Goal: Information Seeking & Learning: Learn about a topic

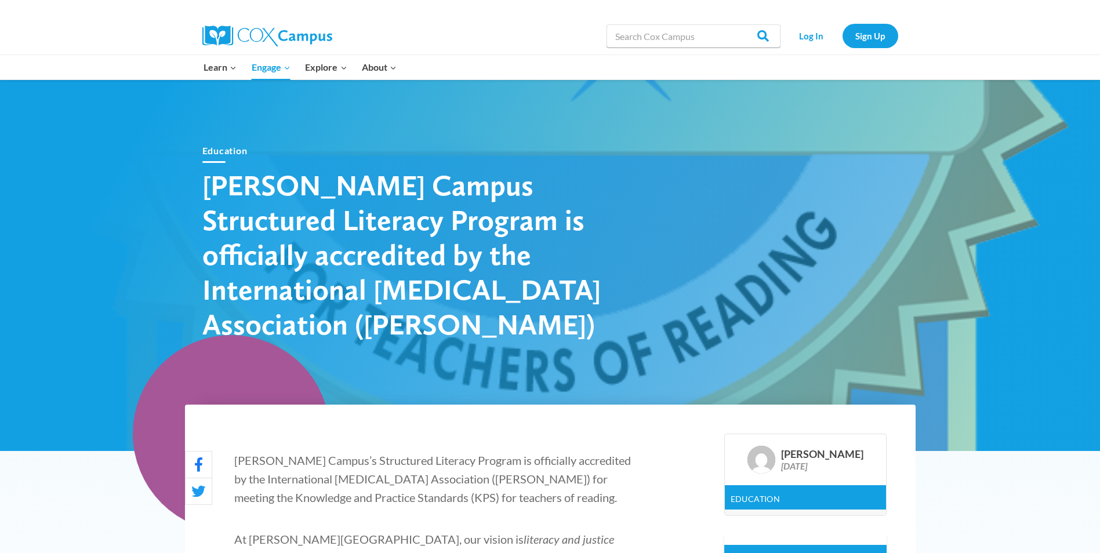
click at [0, 0] on link "All Courses" at bounding box center [0, 0] width 0 height 0
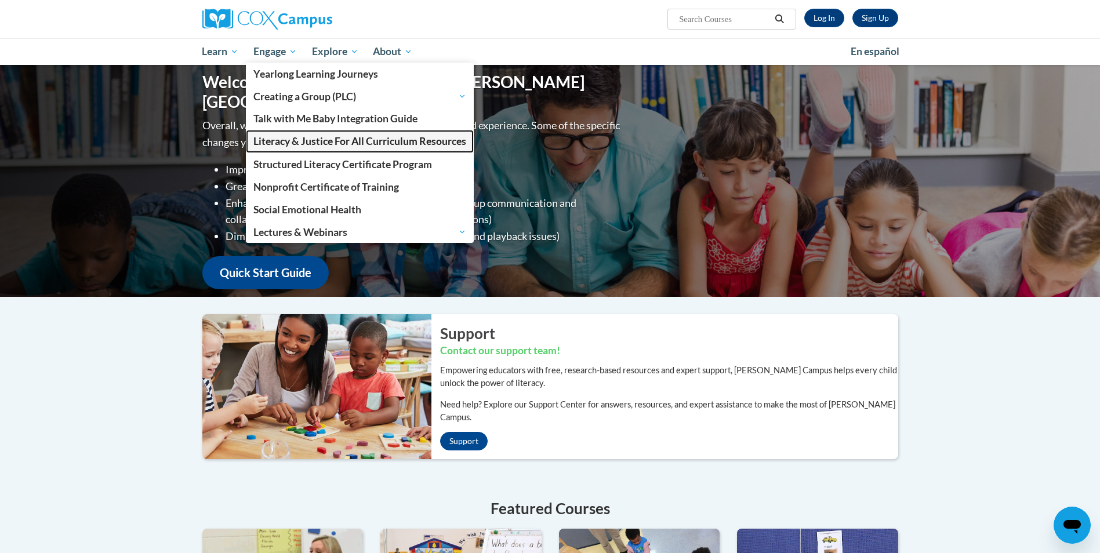
click at [328, 141] on span "Literacy & Justice For All Curriculum Resources" at bounding box center [359, 141] width 213 height 12
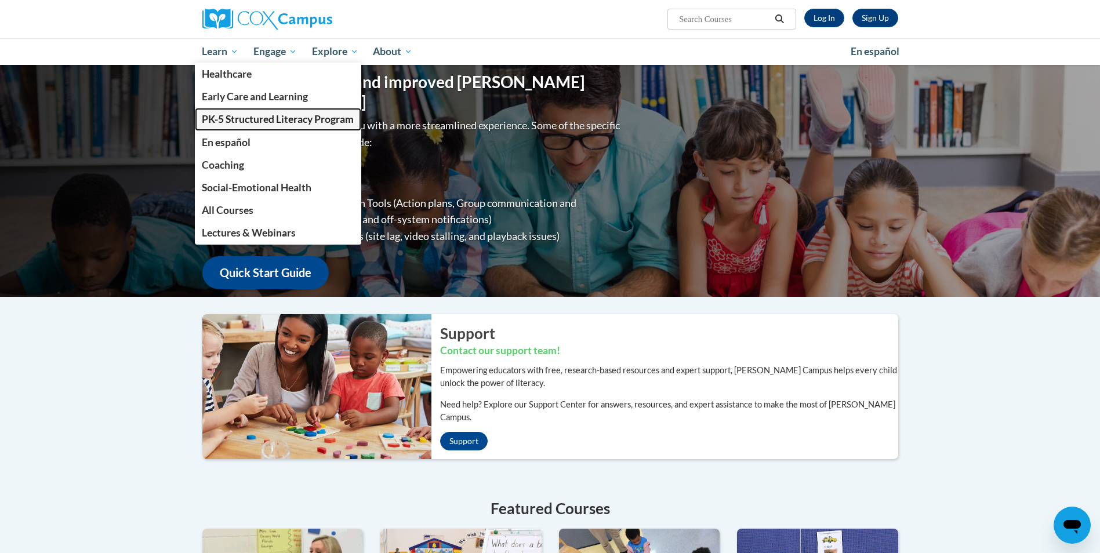
click at [235, 117] on span "PK-5 Structured Literacy Program" at bounding box center [278, 119] width 152 height 12
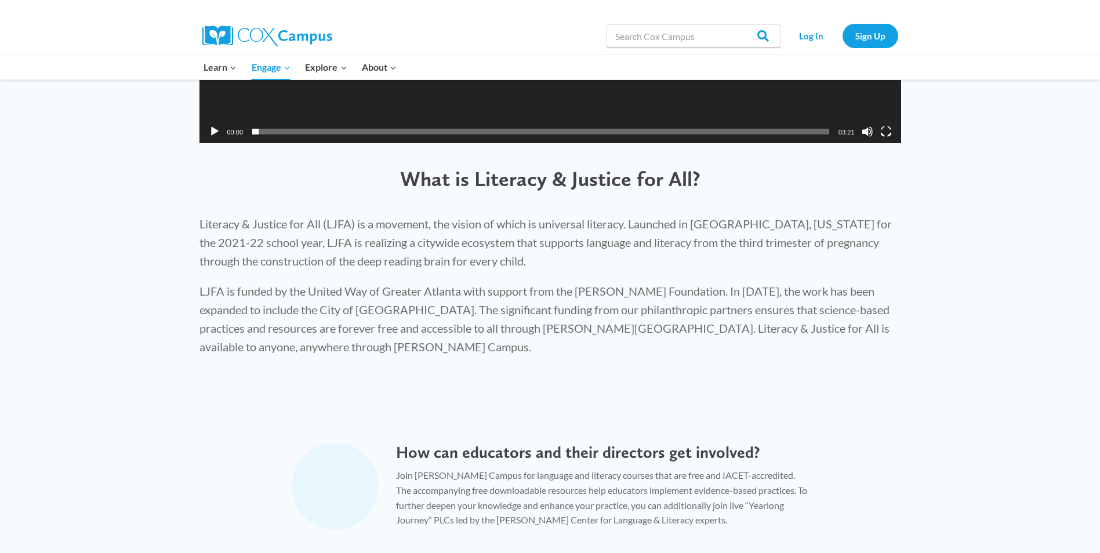
scroll to position [580, 0]
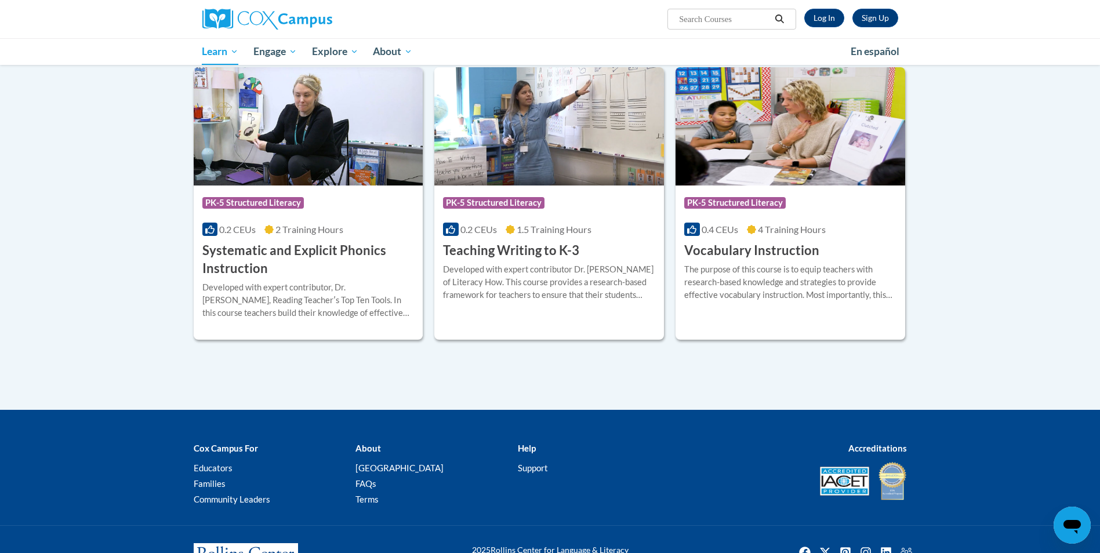
scroll to position [1276, 0]
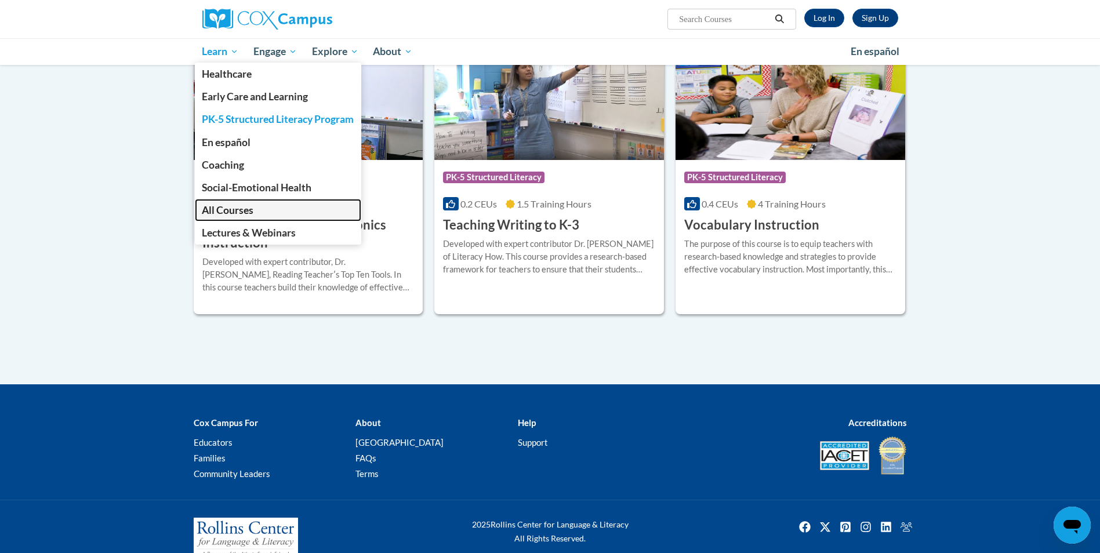
click at [242, 207] on span "All Courses" at bounding box center [228, 210] width 52 height 12
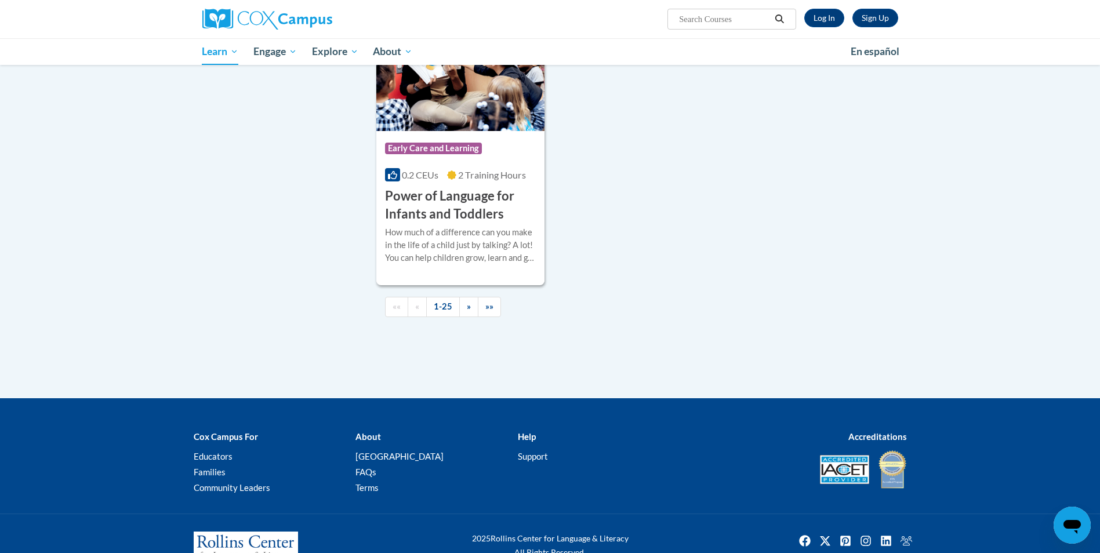
scroll to position [2734, 0]
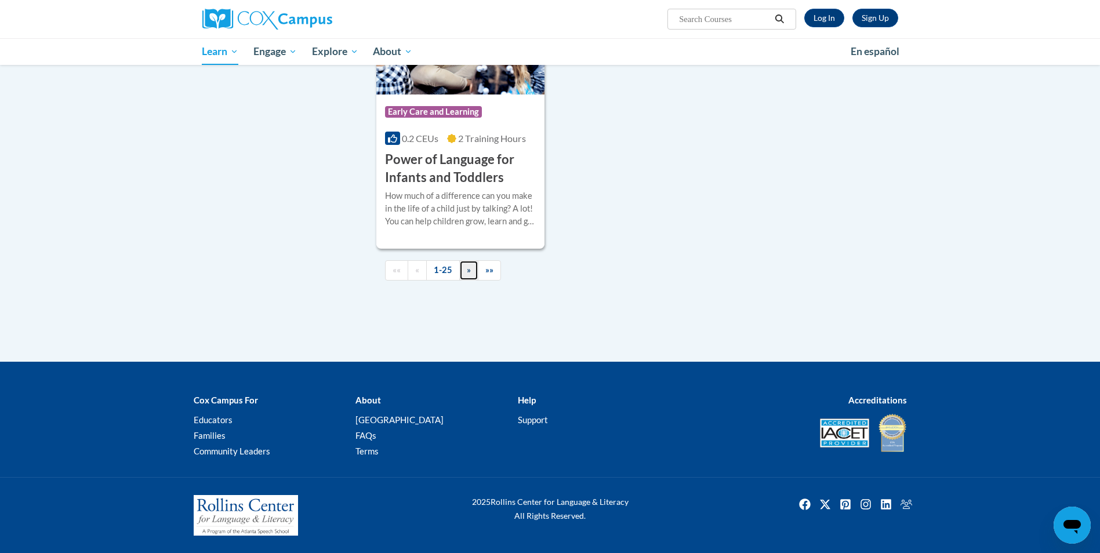
click at [467, 270] on span "»" at bounding box center [469, 270] width 4 height 10
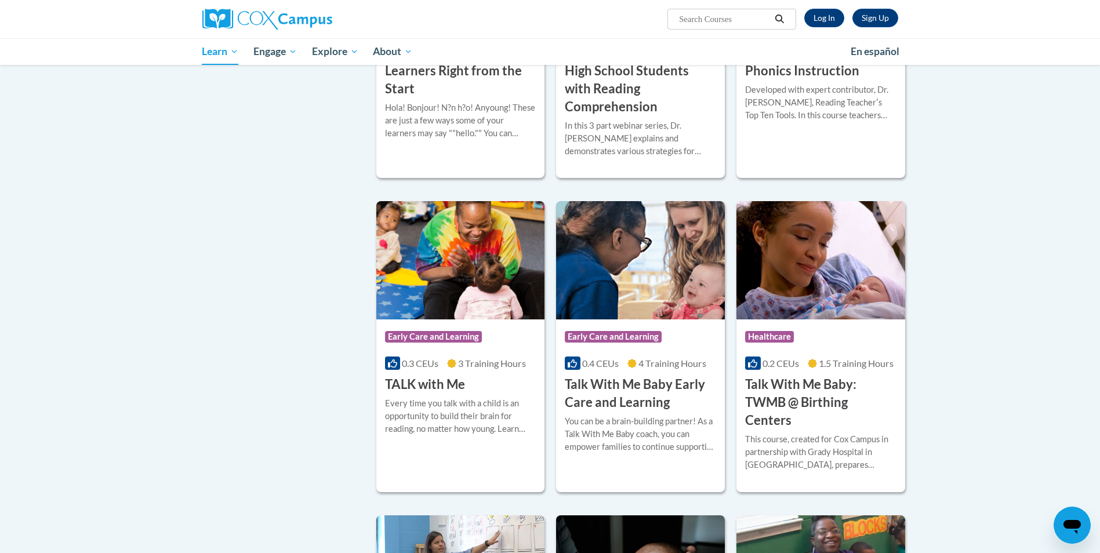
scroll to position [979, 0]
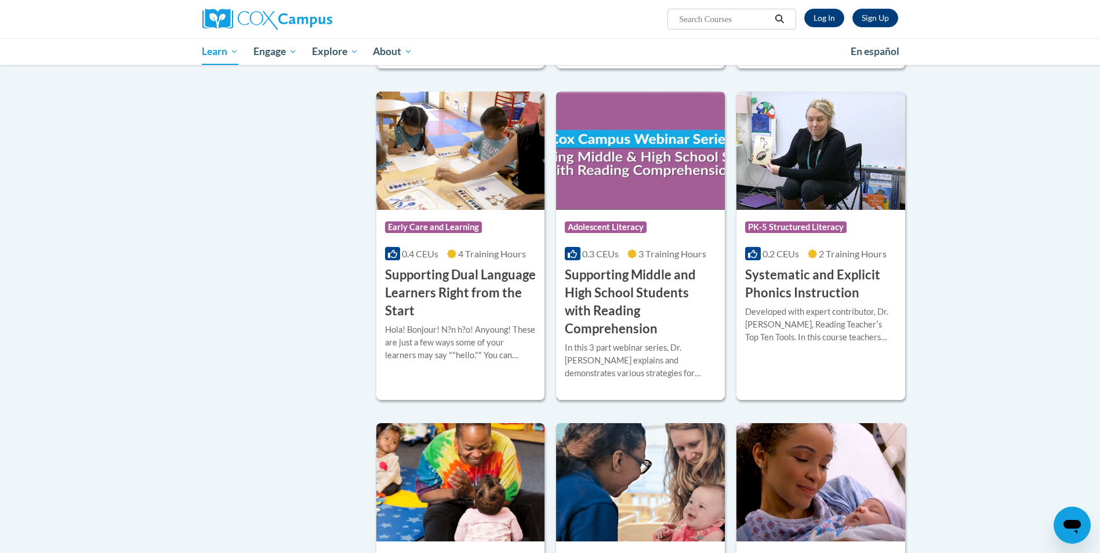
click at [632, 296] on h3 "Supporting Middle and High School Students with Reading Comprehension" at bounding box center [640, 301] width 151 height 71
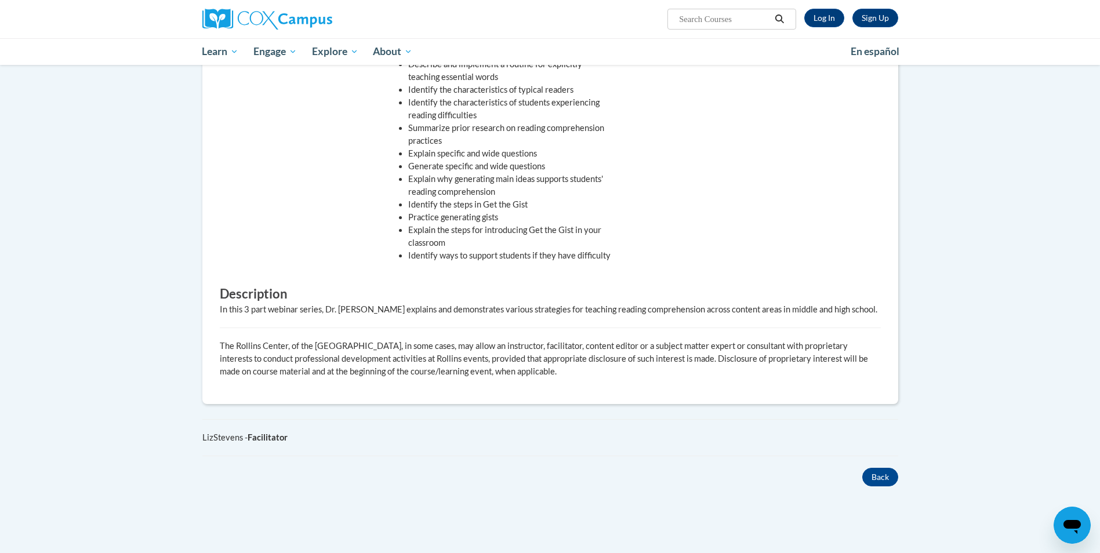
scroll to position [290, 0]
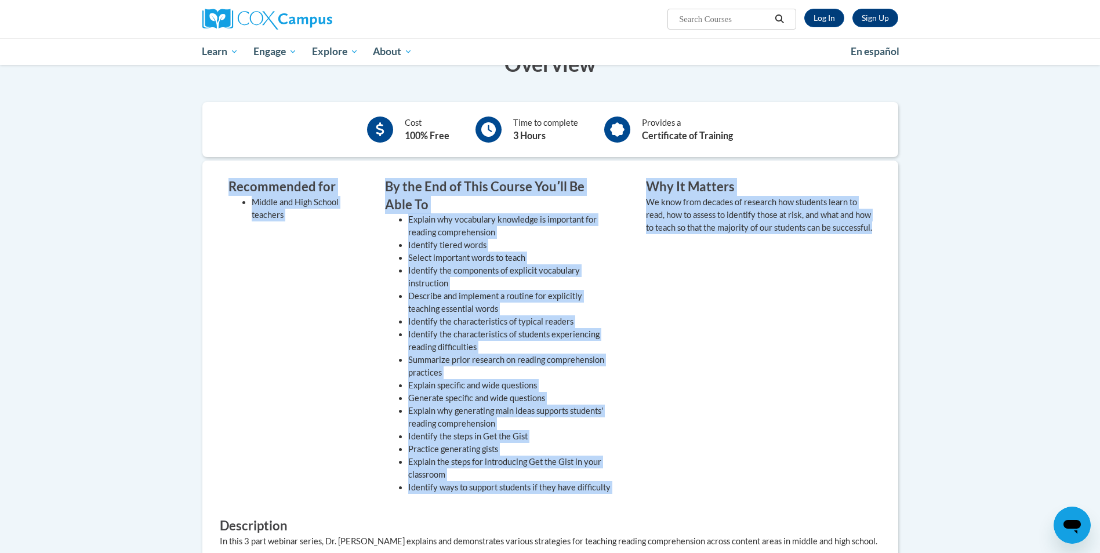
drag, startPoint x: 230, startPoint y: 188, endPoint x: 769, endPoint y: 442, distance: 596.1
click at [769, 442] on div "Recommended for Middle and High School teachers By the End of This Course Youʹl…" at bounding box center [550, 343] width 661 height 331
copy div "Recommended for Middle and High School teachers By the End of This Course Youʹl…"
click at [740, 401] on div "Why It Matters We know from decades of research how students learn to read, how…" at bounding box center [759, 339] width 244 height 322
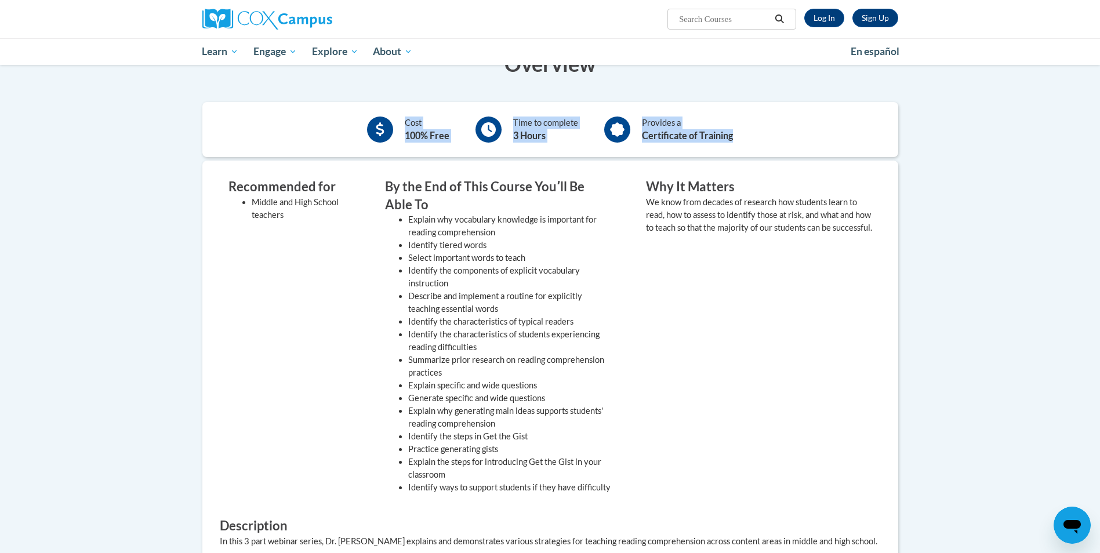
drag, startPoint x: 760, startPoint y: 141, endPoint x: 358, endPoint y: 138, distance: 402.4
click at [358, 138] on div "Cost 100% Free Time to complete 3 Hours Provides a Certificate of Training" at bounding box center [550, 130] width 696 height 38
copy div "Cost 100% Free Time to complete 3 Hours Provides a Certificate of Training"
